Goal: Information Seeking & Learning: Learn about a topic

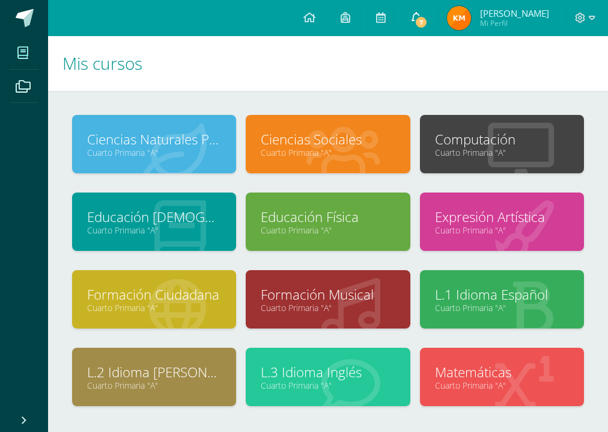
click at [428, 16] on span "7" at bounding box center [421, 22] width 13 height 13
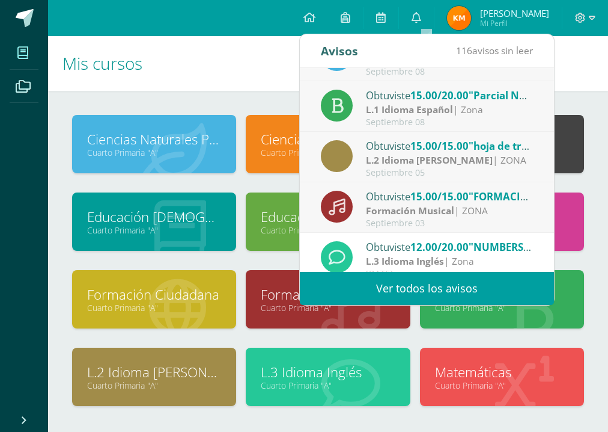
scroll to position [192, 0]
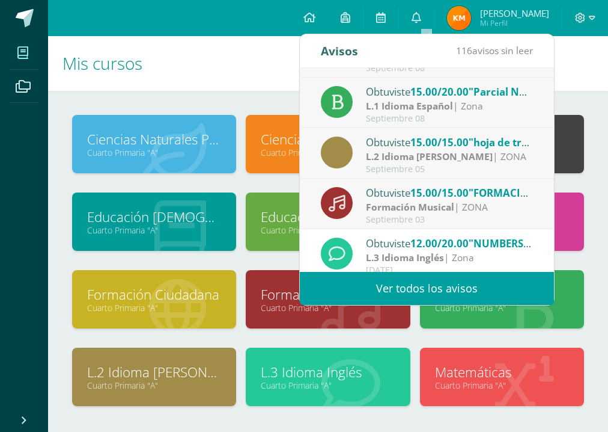
click at [462, 204] on div "Formación Musical | ZONA" at bounding box center [449, 207] width 167 height 14
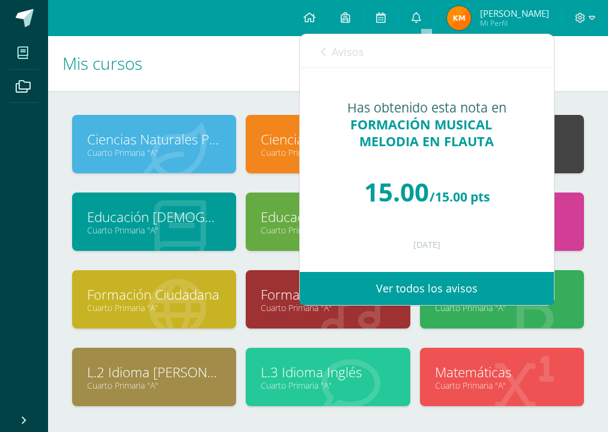
click at [327, 52] on link "Avisos" at bounding box center [342, 51] width 43 height 34
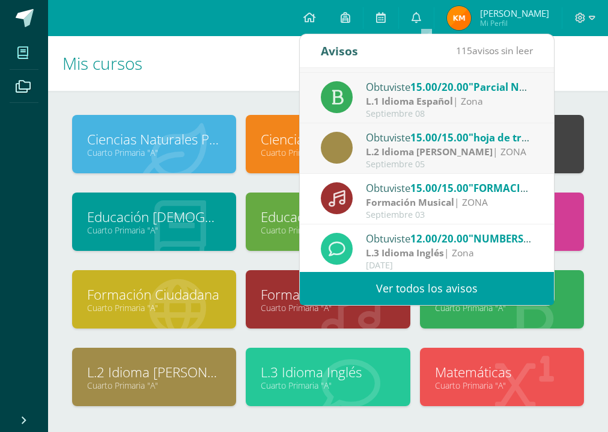
scroll to position [200, 0]
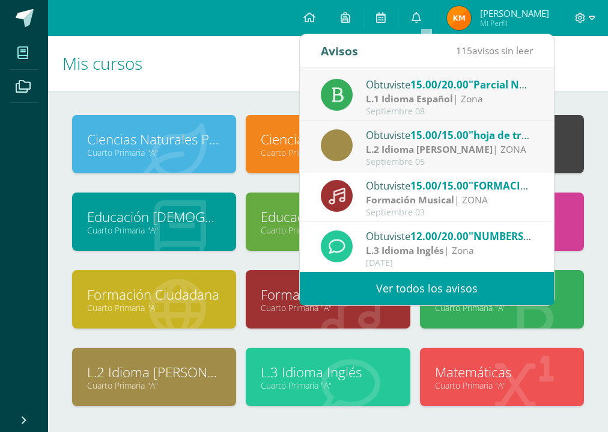
click at [568, 86] on h1 "Mis cursos" at bounding box center [329, 63] width 532 height 55
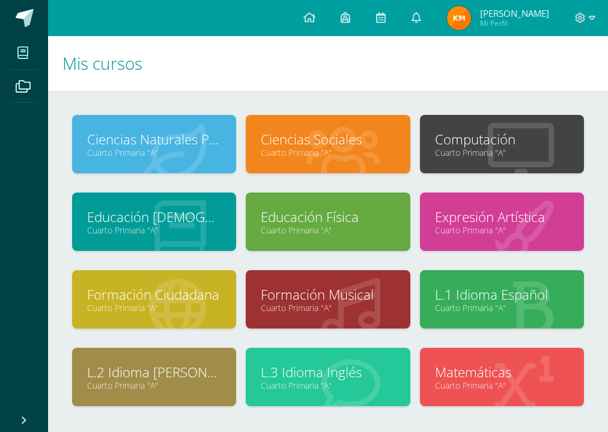
click at [526, 144] on link "Computación" at bounding box center [502, 139] width 134 height 19
click at [525, 149] on link "Cuarto Primaria "A"" at bounding box center [502, 152] width 134 height 11
click at [528, 145] on div "Computación Cuarto Primaria "A"" at bounding box center [502, 144] width 164 height 58
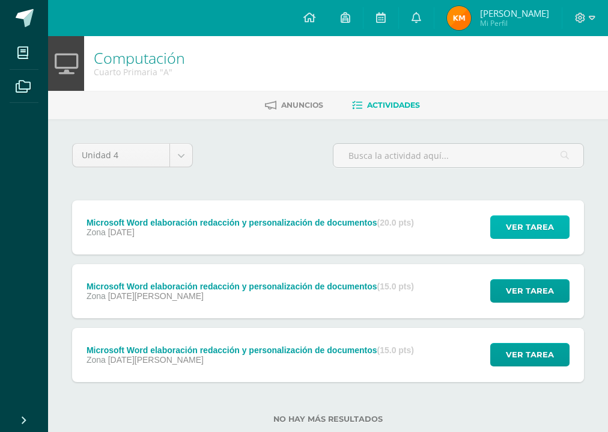
click at [558, 228] on button "Ver tarea" at bounding box center [530, 226] width 79 height 23
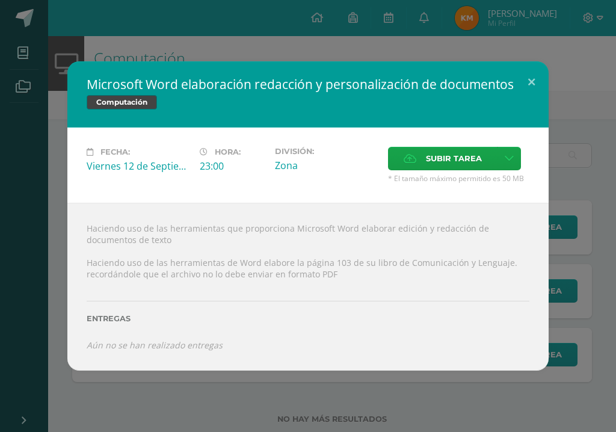
drag, startPoint x: 615, startPoint y: 190, endPoint x: 615, endPoint y: 243, distance: 52.9
click at [615, 243] on div "Microsoft Word elaboración redacción y personalización de documentos Computació…" at bounding box center [308, 216] width 616 height 432
